Goal: Task Accomplishment & Management: Complete application form

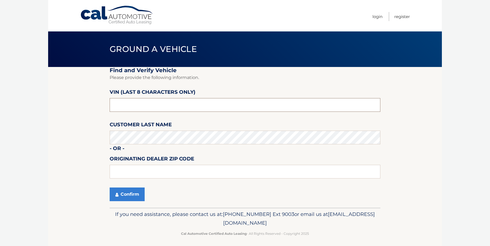
click at [136, 105] on input "text" at bounding box center [245, 105] width 271 height 14
type input "N8607227"
click at [144, 174] on input "text" at bounding box center [245, 172] width 271 height 14
type input "19342"
click at [125, 192] on button "Confirm" at bounding box center [127, 195] width 35 height 14
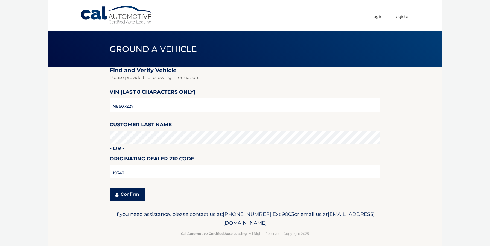
click at [127, 194] on button "Confirm" at bounding box center [127, 195] width 35 height 14
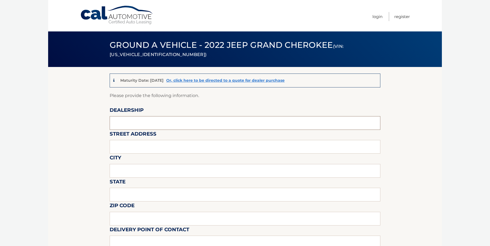
click at [159, 125] on input "text" at bounding box center [245, 123] width 271 height 14
type input "David Dodge Chrysler Jeep Ram"
type input "1801 Wilmington Pike Glen Mills, PA 19342"
type input "GLEN MILLS"
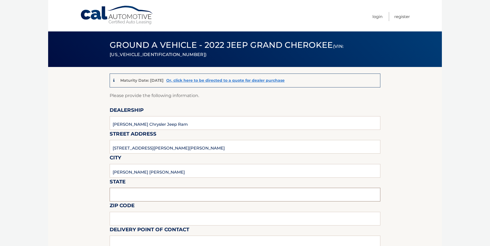
type input "PA"
type input "19342"
type input "DOUG WIEBE"
type input "6103585300"
type input "[EMAIL_ADDRESS][DOMAIN_NAME]"
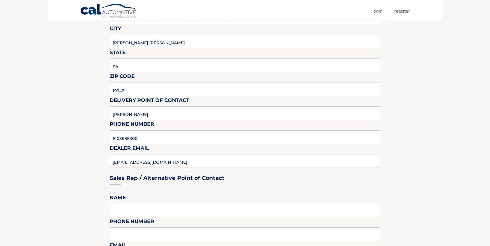
scroll to position [164, 0]
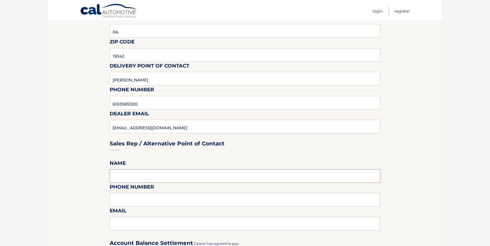
click at [171, 174] on input "text" at bounding box center [245, 176] width 271 height 14
type input "DOUG WIEBE"
type input "6103585300"
type input "DWIEBE@DRIVEDAVID.COM"
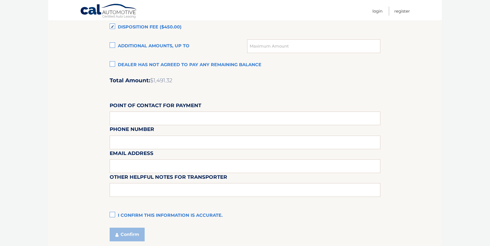
scroll to position [440, 0]
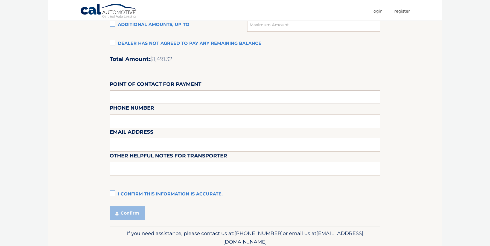
click at [173, 97] on input "text" at bounding box center [245, 97] width 271 height 14
type input "LINDA MILLER"
click at [162, 121] on div "Email Address" at bounding box center [245, 116] width 271 height 24
click at [136, 139] on input "text" at bounding box center [245, 145] width 271 height 14
type input "LMILLER@DRIVEDAVID.COM"
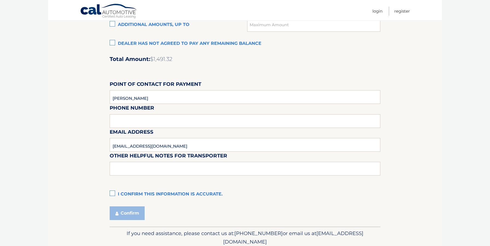
click at [115, 193] on label "I confirm this information is accurate." at bounding box center [245, 194] width 271 height 11
click at [0, 0] on input "I confirm this information is accurate." at bounding box center [0, 0] width 0 height 0
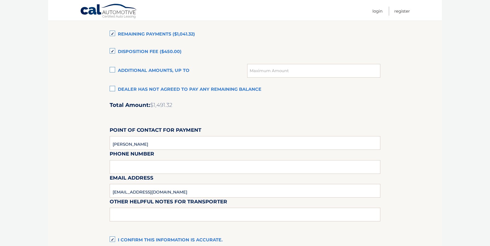
scroll to position [462, 0]
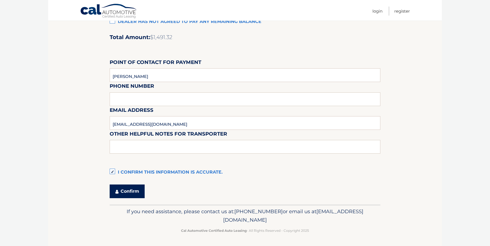
click at [131, 190] on button "Confirm" at bounding box center [127, 192] width 35 height 14
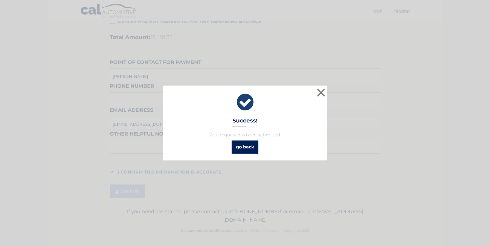
click at [247, 148] on link "go back" at bounding box center [245, 147] width 27 height 13
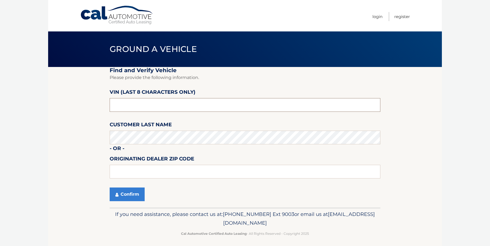
click at [131, 104] on input "text" at bounding box center [245, 105] width 271 height 14
type input "N8607227"
type input "19342"
click at [126, 196] on button "Confirm" at bounding box center [127, 195] width 35 height 14
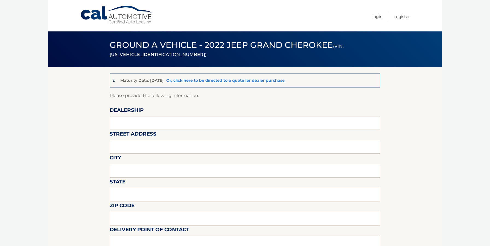
click at [107, 18] on link "Cal Automotive" at bounding box center [117, 14] width 74 height 19
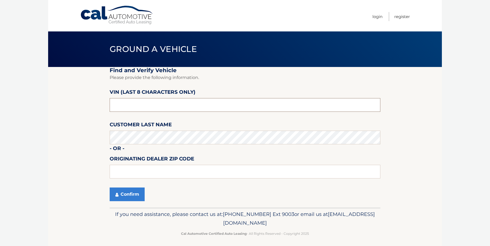
click at [145, 105] on input "text" at bounding box center [245, 105] width 271 height 14
paste input "NT186659"
type input "NT186659"
type input "19342"
click at [124, 197] on button "Confirm" at bounding box center [127, 195] width 35 height 14
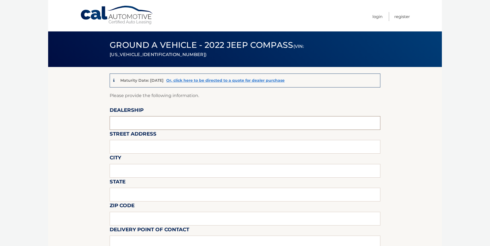
click at [145, 123] on input "text" at bounding box center [245, 123] width 271 height 14
type input "[PERSON_NAME] Chrysler Jeep Ram"
type input "[STREET_ADDRESS][PERSON_NAME][PERSON_NAME]"
type input "GLEN MILLS"
type input "PA"
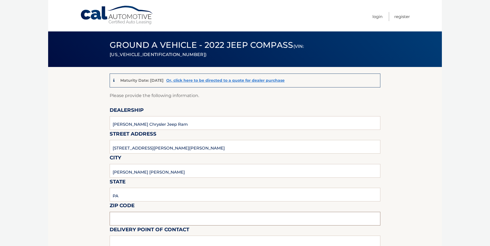
type input "19342"
type input "DOUG WIEBE"
type input "6103585300"
type input "DWIEBE@DRIVEDAVID.COM"
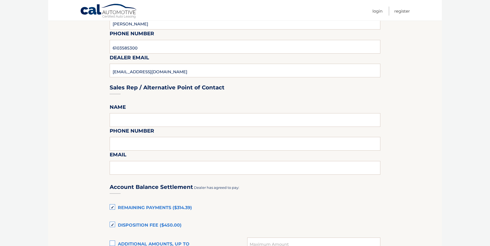
scroll to position [208, 0]
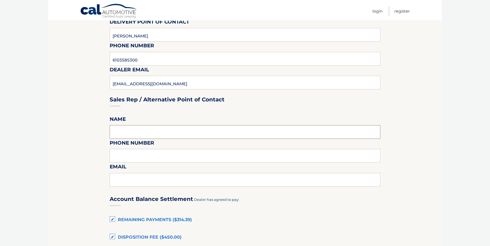
click at [141, 133] on input "text" at bounding box center [245, 132] width 271 height 14
type input "DOUG WIEBE"
type input "6103585300"
type input "DWIEBE@DRIVEDAVID.COM"
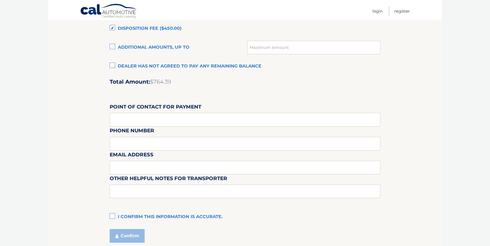
scroll to position [462, 0]
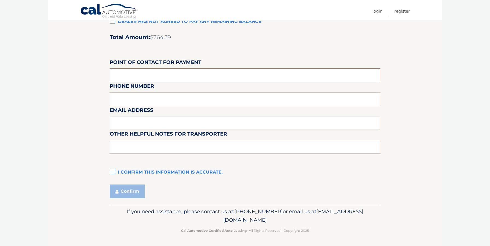
click at [135, 77] on input "text" at bounding box center [245, 75] width 271 height 14
type input "LINDA MILLER"
drag, startPoint x: 136, startPoint y: 114, endPoint x: 136, endPoint y: 119, distance: 4.4
click at [136, 114] on label "Email Address" at bounding box center [132, 111] width 44 height 10
click at [137, 121] on input "text" at bounding box center [245, 123] width 271 height 14
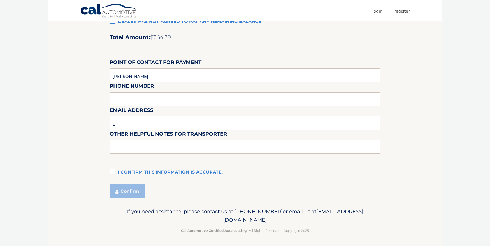
type input "LMILLER@DRIVEDAVID.COM"
click at [112, 174] on label "I confirm this information is accurate." at bounding box center [245, 172] width 271 height 11
click at [0, 0] on input "I confirm this information is accurate." at bounding box center [0, 0] width 0 height 0
click at [128, 195] on button "Confirm" at bounding box center [127, 192] width 35 height 14
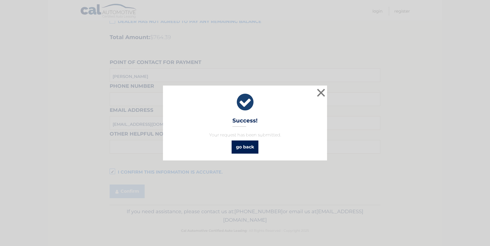
click at [247, 148] on link "go back" at bounding box center [245, 147] width 27 height 13
